Goal: Task Accomplishment & Management: Use online tool/utility

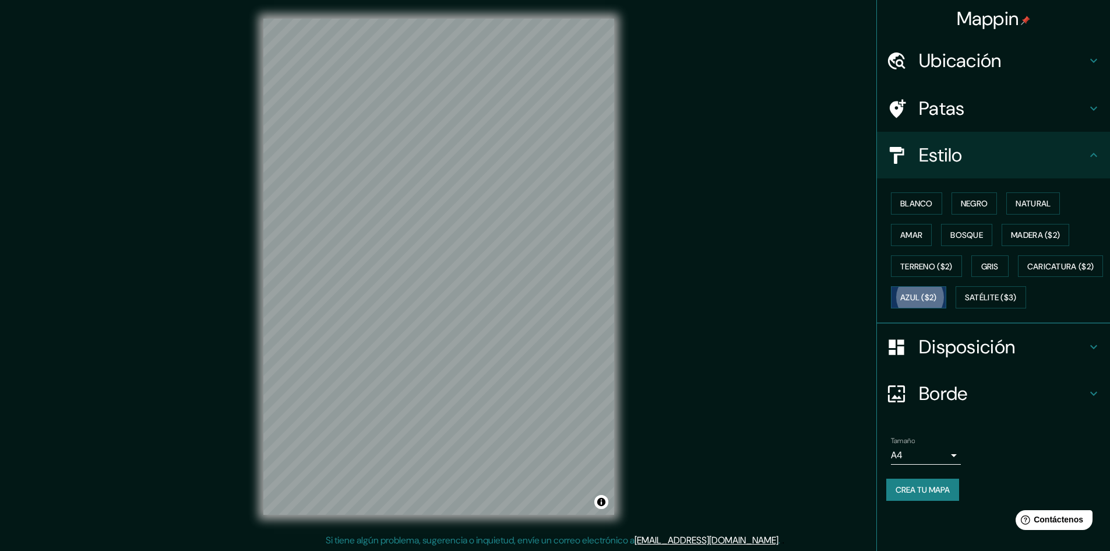
click at [980, 66] on font "Ubicación" at bounding box center [960, 60] width 83 height 24
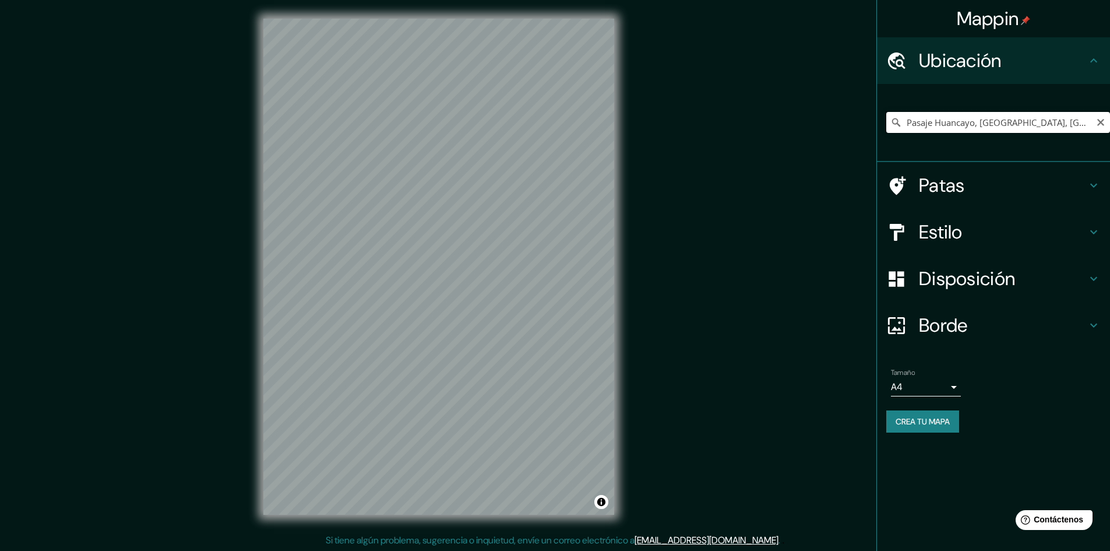
click at [967, 126] on input "Pasaje Huancayo, [GEOGRAPHIC_DATA], [GEOGRAPHIC_DATA], [GEOGRAPHIC_DATA]" at bounding box center [998, 122] width 224 height 21
click at [1098, 128] on input "Pasaje Huancayo, [GEOGRAPHIC_DATA], [GEOGRAPHIC_DATA], [GEOGRAPHIC_DATA]" at bounding box center [998, 122] width 224 height 21
click at [1098, 125] on icon "Claro" at bounding box center [1100, 122] width 7 height 7
click at [1071, 128] on input "Elige tu ciudad o zona" at bounding box center [998, 122] width 224 height 21
click at [982, 128] on input "colegio helvetia" at bounding box center [998, 122] width 224 height 21
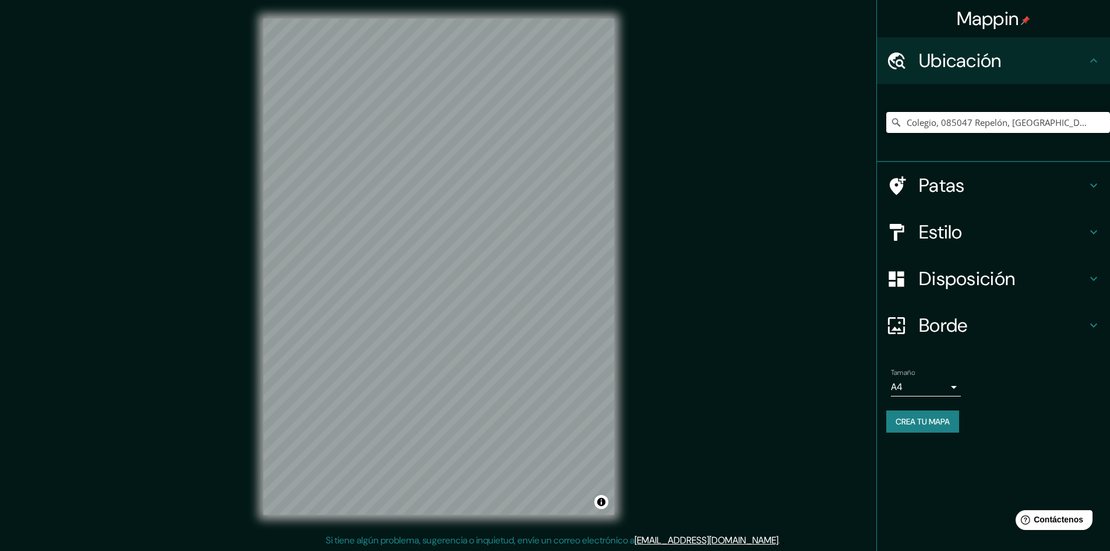
type input "Colegio, 085047 Repelón, [GEOGRAPHIC_DATA], [GEOGRAPHIC_DATA]"
click at [987, 123] on input "Colegio, 085047 Repelón, [GEOGRAPHIC_DATA], [GEOGRAPHIC_DATA]" at bounding box center [998, 122] width 224 height 21
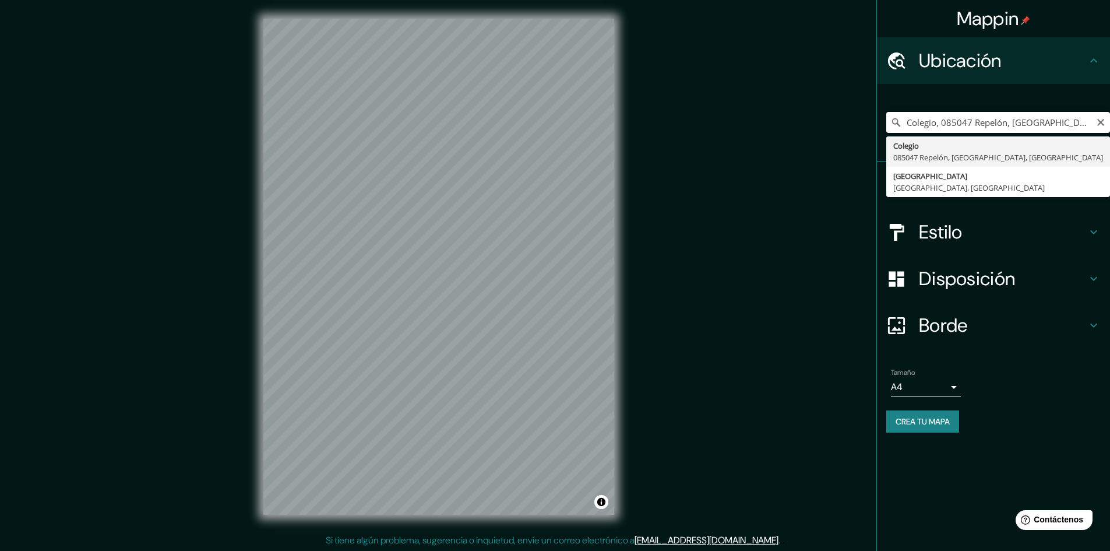
click at [987, 123] on input "Colegio, 085047 Repelón, [GEOGRAPHIC_DATA], [GEOGRAPHIC_DATA]" at bounding box center [998, 122] width 224 height 21
click at [1105, 123] on input "Colegio, 085047 Repelón, [GEOGRAPHIC_DATA], [GEOGRAPHIC_DATA]" at bounding box center [998, 122] width 224 height 21
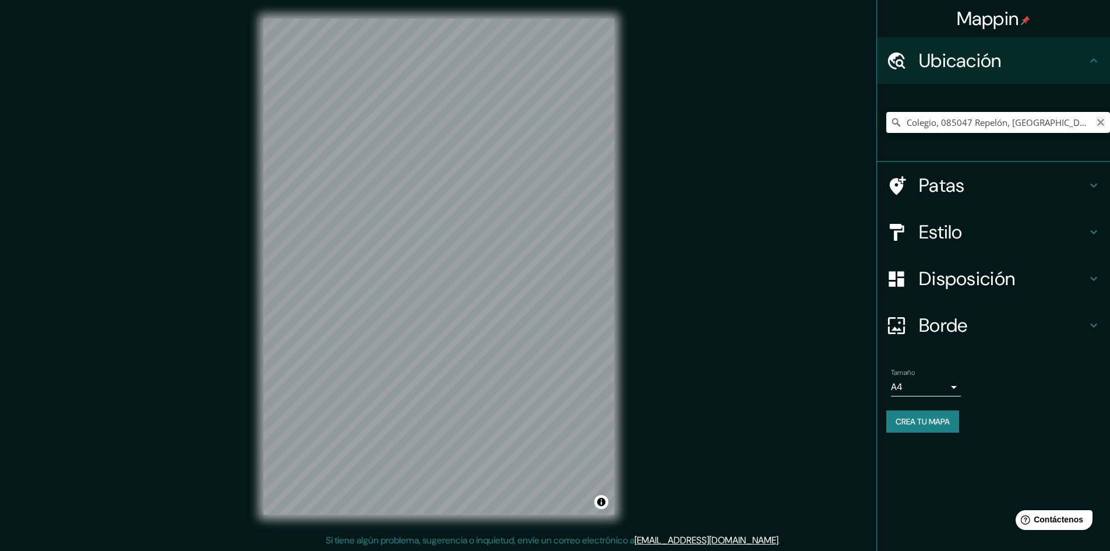
click at [1099, 123] on icon "Claro" at bounding box center [1100, 122] width 7 height 7
click at [1083, 124] on input "Elige tu ciudad o zona" at bounding box center [998, 122] width 224 height 21
paste input "[STREET_ADDRESS]"
type input "[STREET_ADDRESS]"
click at [925, 237] on font "Estilo" at bounding box center [941, 232] width 44 height 24
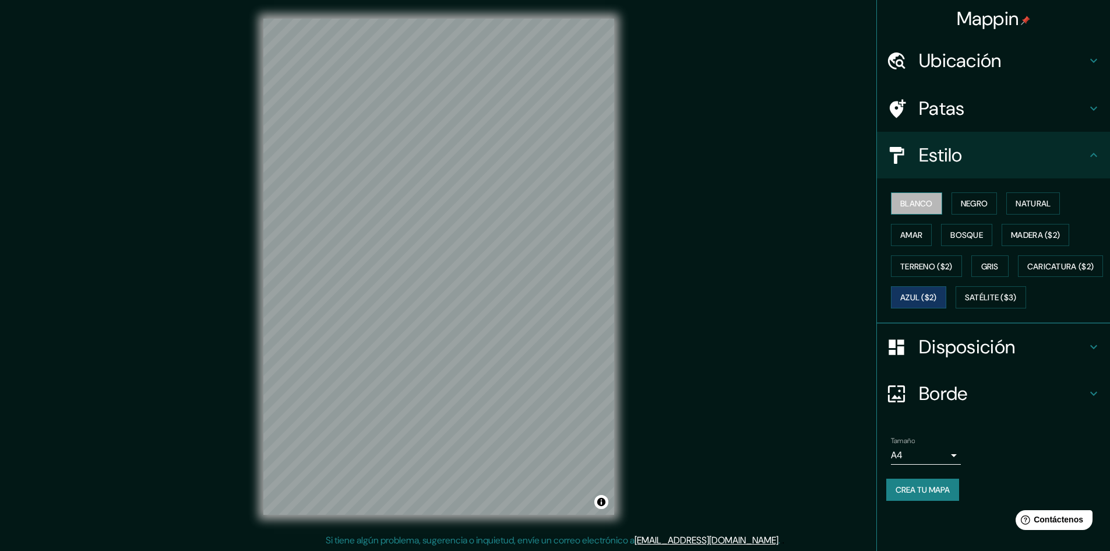
click at [919, 200] on font "Blanco" at bounding box center [916, 203] width 33 height 10
click at [968, 209] on font "Negro" at bounding box center [974, 203] width 27 height 15
click at [1015, 209] on button "Natural" at bounding box center [1033, 203] width 54 height 22
click at [981, 228] on font "Bosque" at bounding box center [966, 234] width 33 height 15
click at [1008, 237] on button "Madera ($2)" at bounding box center [1035, 235] width 68 height 22
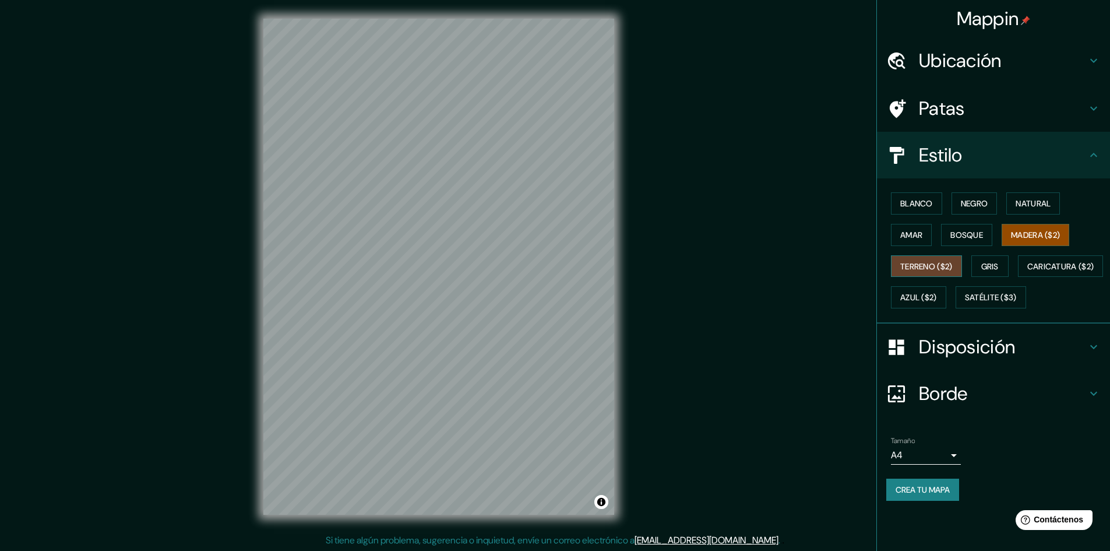
click at [951, 268] on font "Terreno ($2)" at bounding box center [926, 266] width 52 height 10
click at [978, 267] on button "Gris" at bounding box center [989, 266] width 37 height 22
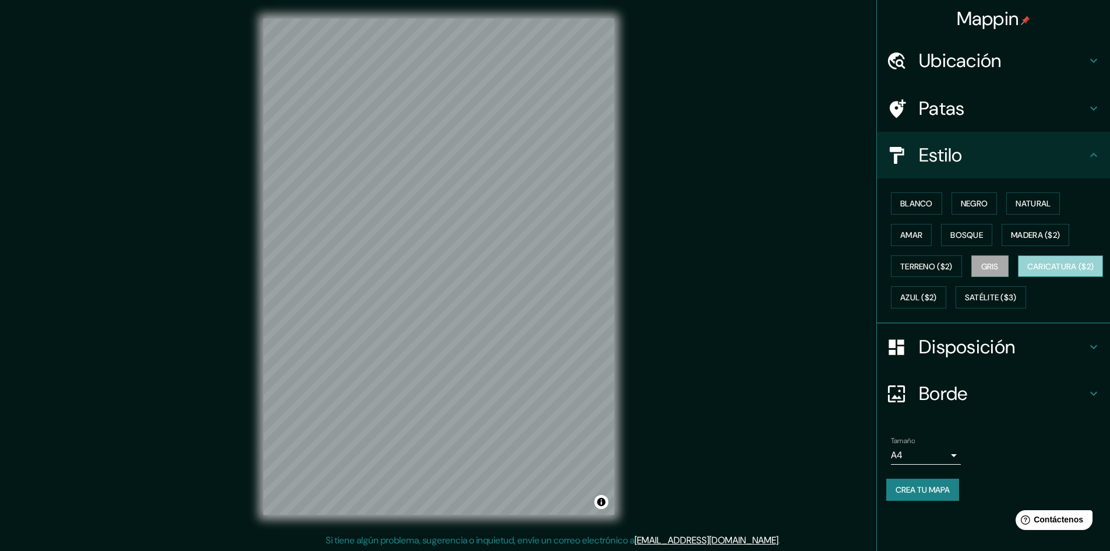
click at [1027, 271] on font "Caricatura ($2)" at bounding box center [1060, 266] width 67 height 10
click at [982, 300] on div "Blanco Negro Natural Amar Bosque Madera ($2) Terreno ($2) Gris Caricatura ($2) …" at bounding box center [998, 250] width 224 height 125
click at [946, 300] on button "Azul ($2)" at bounding box center [918, 297] width 55 height 22
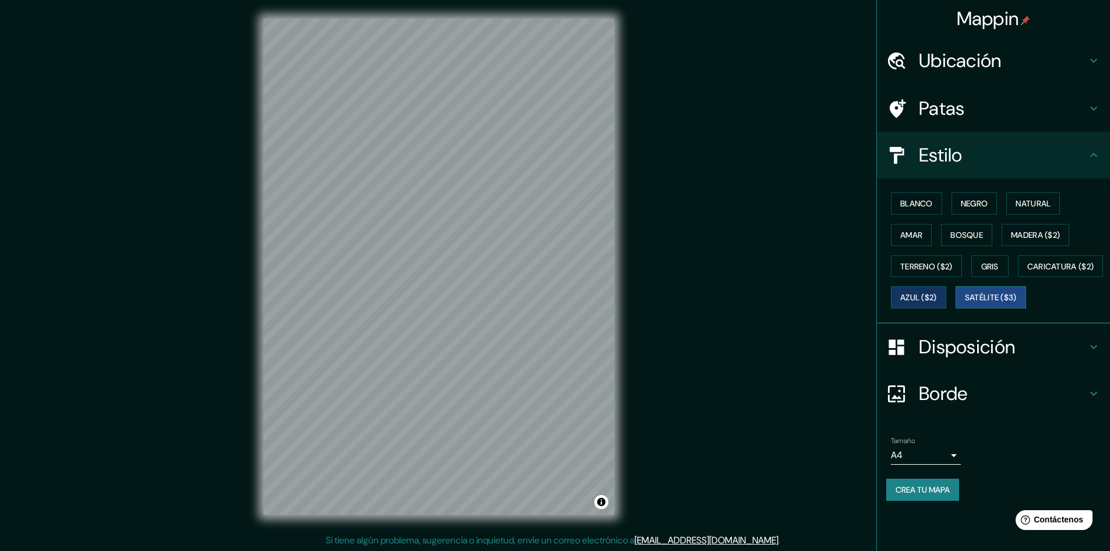
click at [965, 303] on font "Satélite ($3)" at bounding box center [991, 297] width 52 height 10
click at [1032, 207] on font "Natural" at bounding box center [1032, 203] width 35 height 10
